Goal: Information Seeking & Learning: Learn about a topic

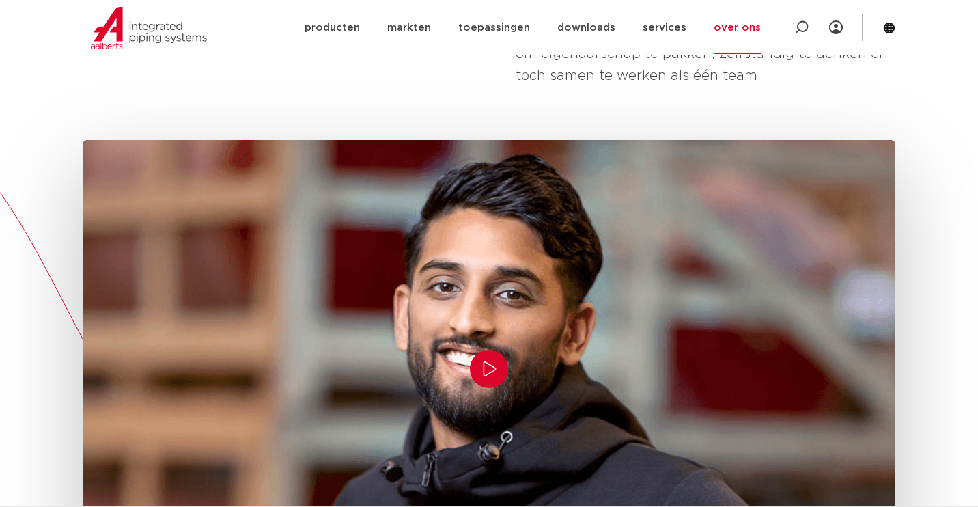
scroll to position [326, 0]
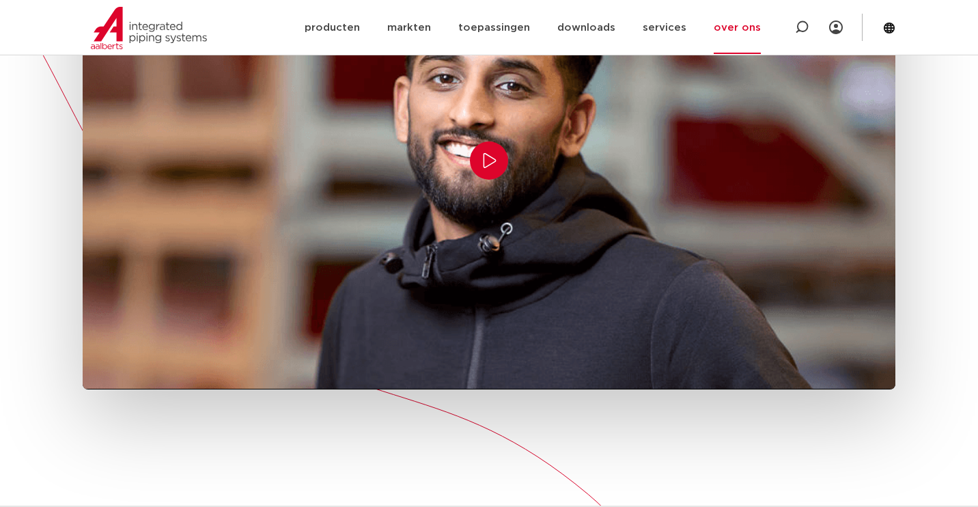
scroll to position [537, 0]
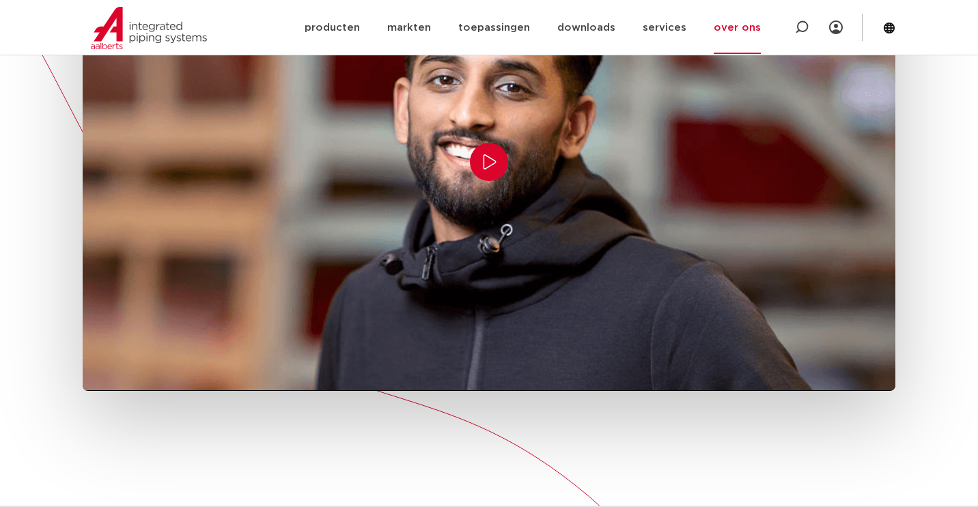
click at [499, 143] on button "Play/Pause" at bounding box center [489, 162] width 38 height 38
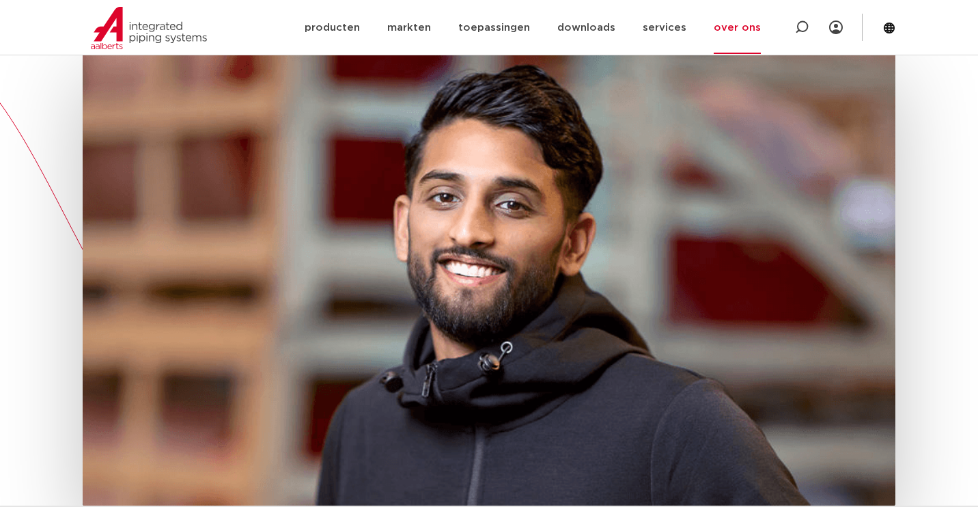
scroll to position [415, 0]
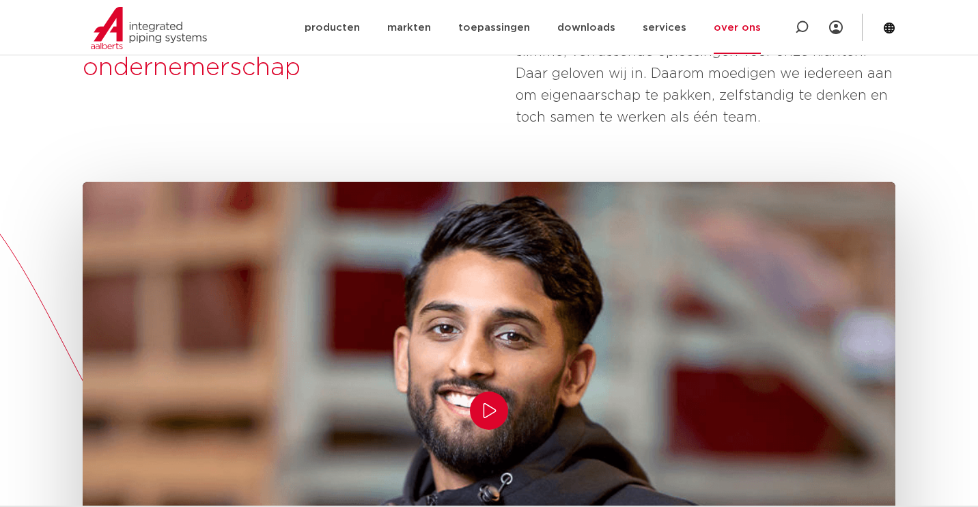
scroll to position [305, 0]
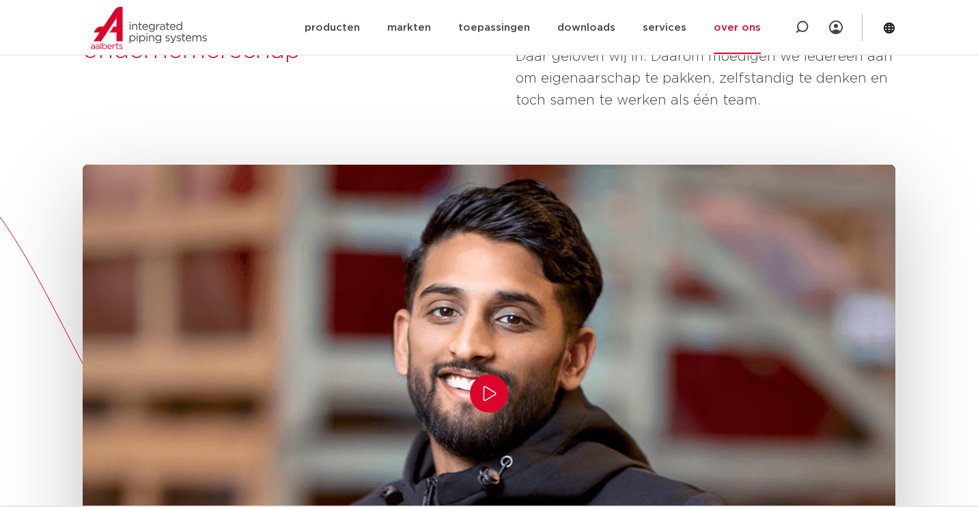
click at [494, 385] on icon "Play/Pause" at bounding box center [489, 393] width 16 height 16
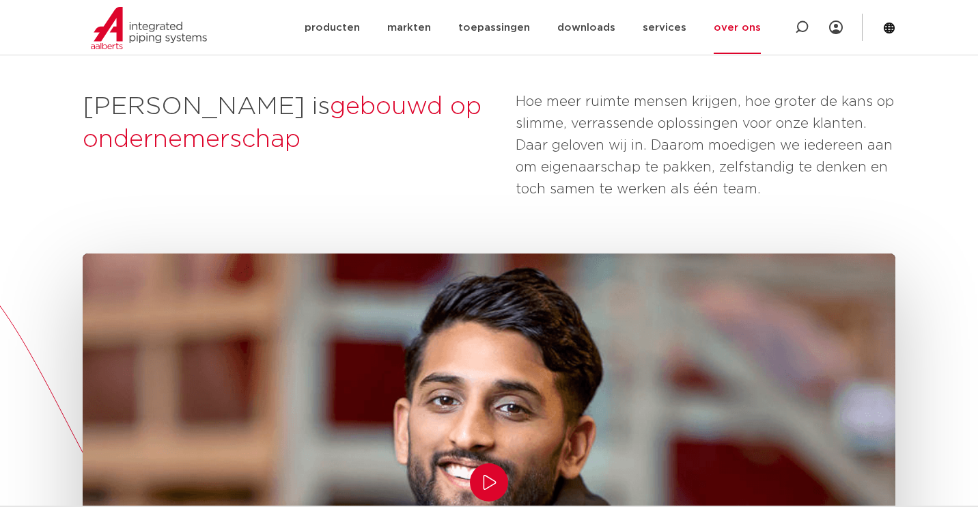
scroll to position [212, 0]
